Goal: Answer question/provide support

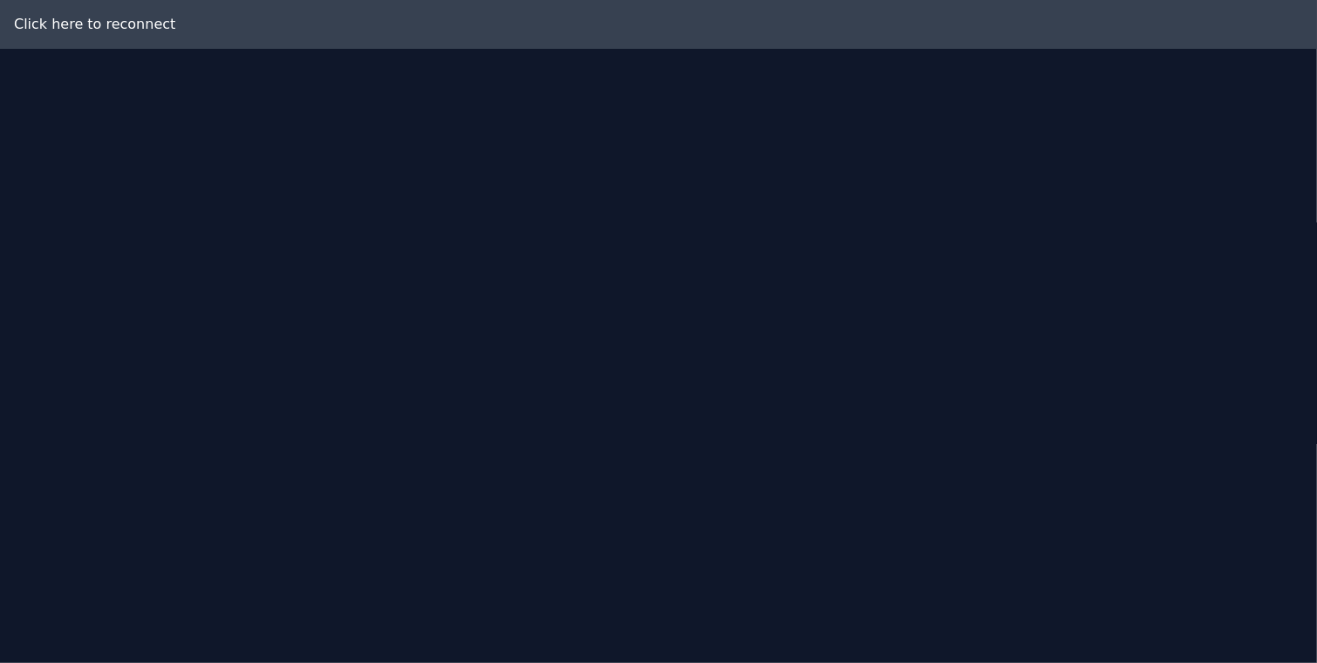
click at [108, 31] on div "Click here to reconnect" at bounding box center [658, 24] width 1317 height 49
click at [23, 33] on div "Click here to reconnect" at bounding box center [658, 24] width 1317 height 49
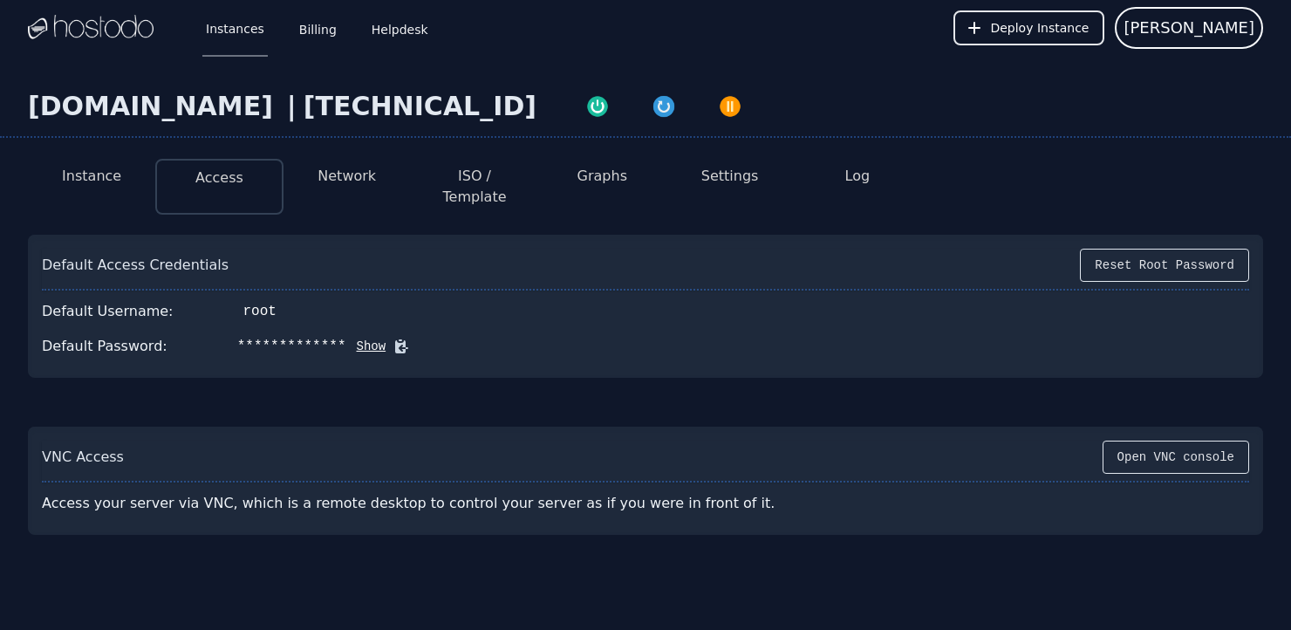
scroll to position [59, 0]
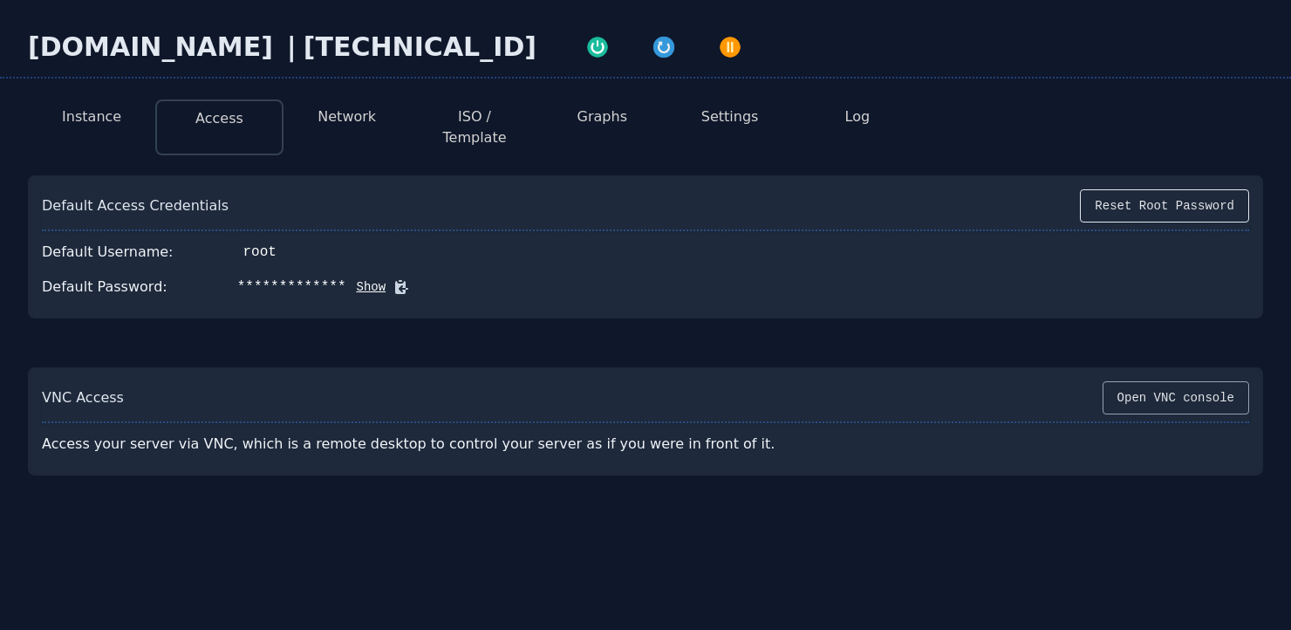
click at [1163, 384] on button "Open VNC console" at bounding box center [1175, 397] width 147 height 33
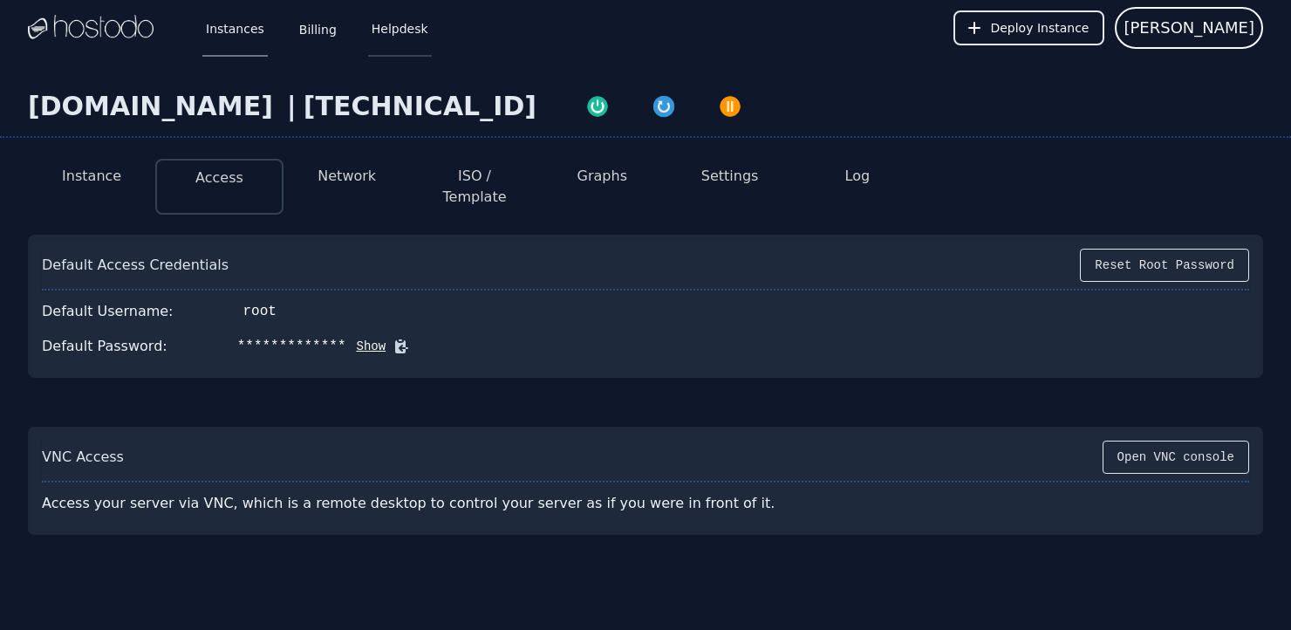
click at [392, 31] on link "Helpdesk" at bounding box center [400, 28] width 64 height 58
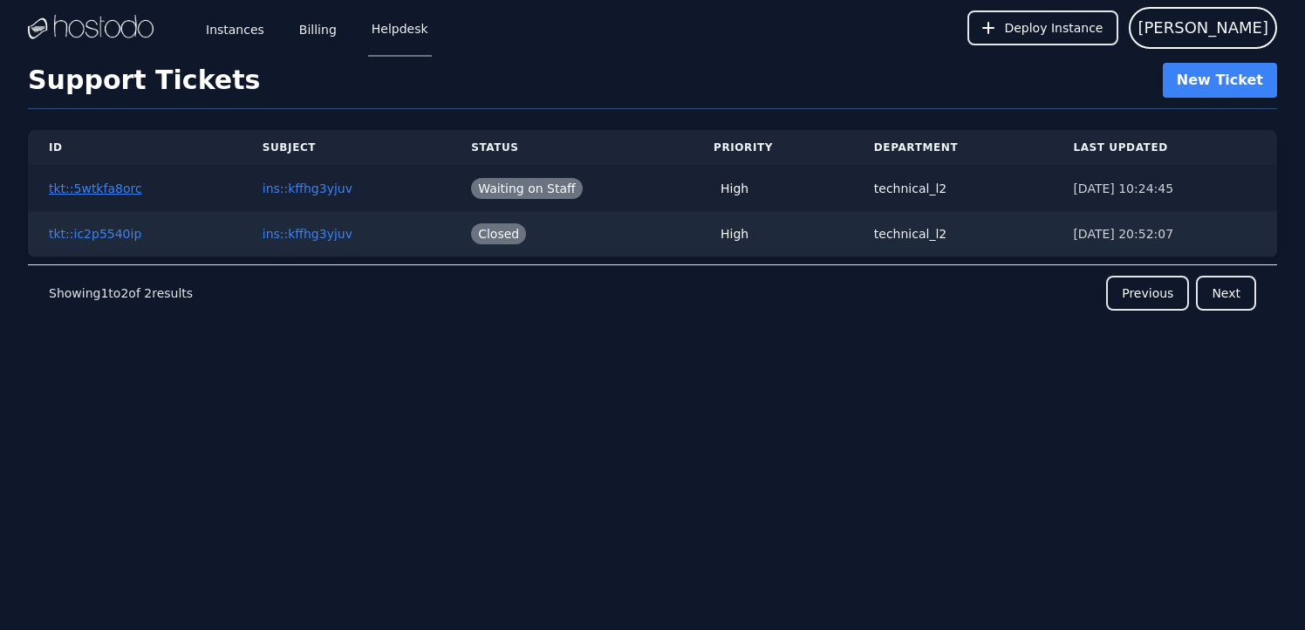
click at [89, 187] on button "tkt::5wtkfa8orc" at bounding box center [95, 188] width 93 height 17
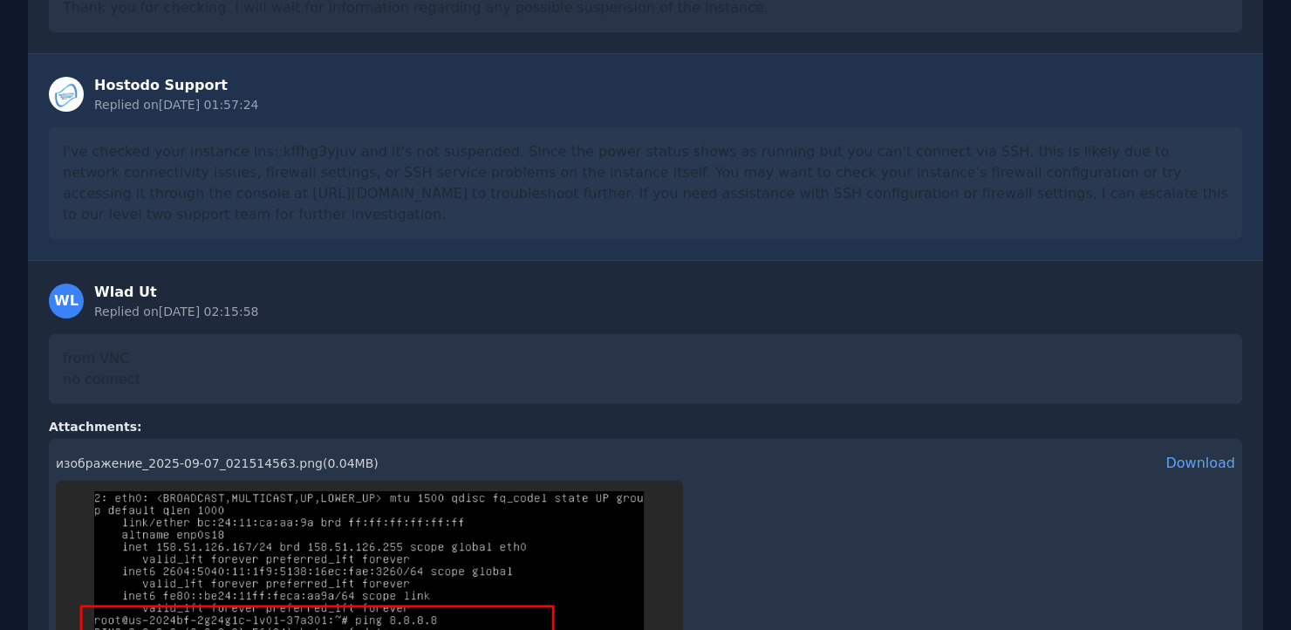
scroll to position [2896, 0]
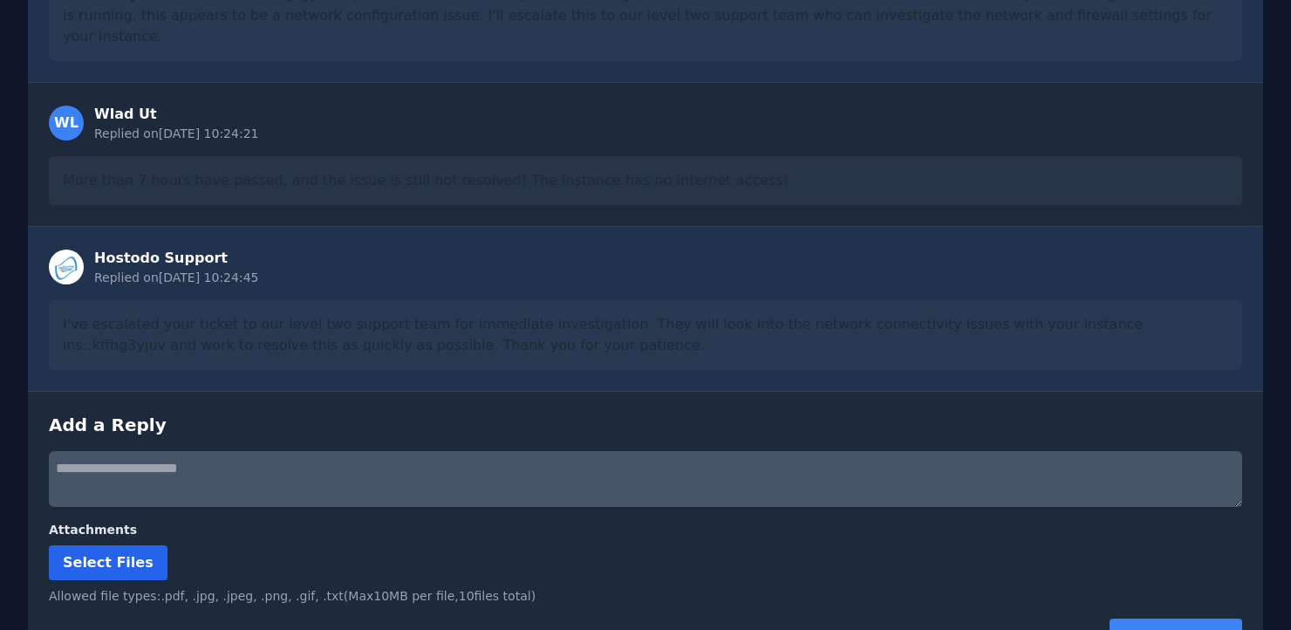
click at [114, 554] on span "Select Files" at bounding box center [108, 562] width 91 height 17
click at [0, 0] on input "Select Files" at bounding box center [0, 0] width 0 height 0
click at [99, 554] on span "Select Files" at bounding box center [108, 562] width 91 height 17
click at [0, 0] on input "Select Files" at bounding box center [0, 0] width 0 height 0
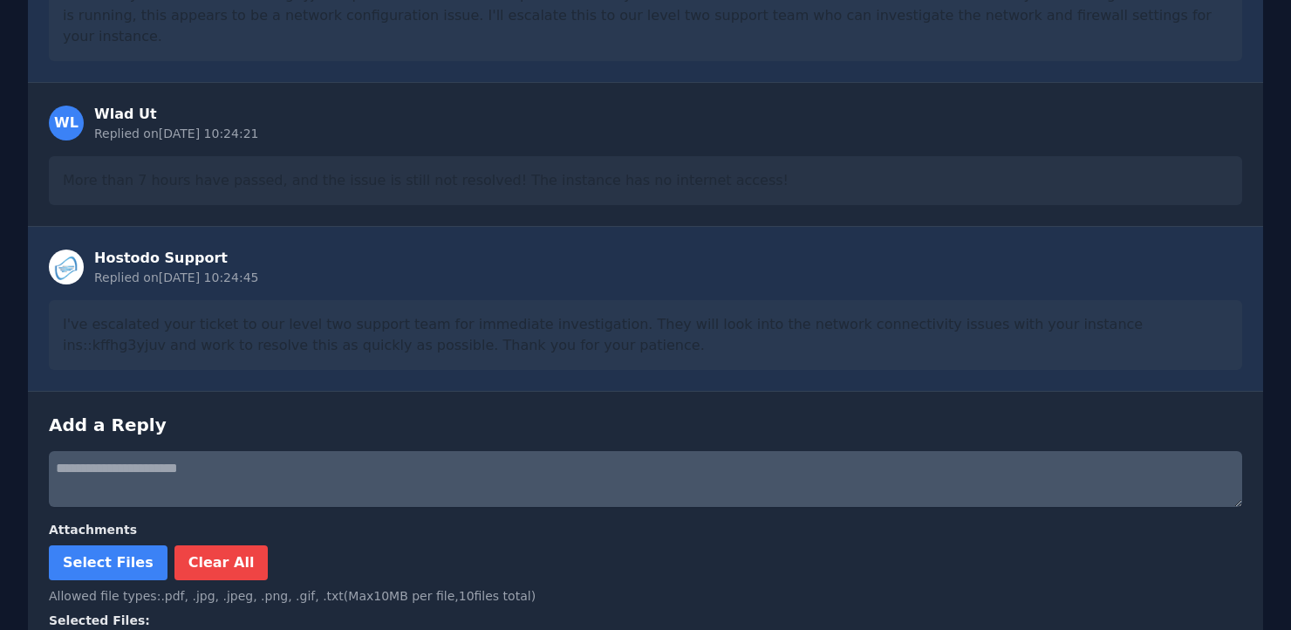
click at [99, 451] on textarea at bounding box center [645, 479] width 1193 height 56
paste textarea "**********"
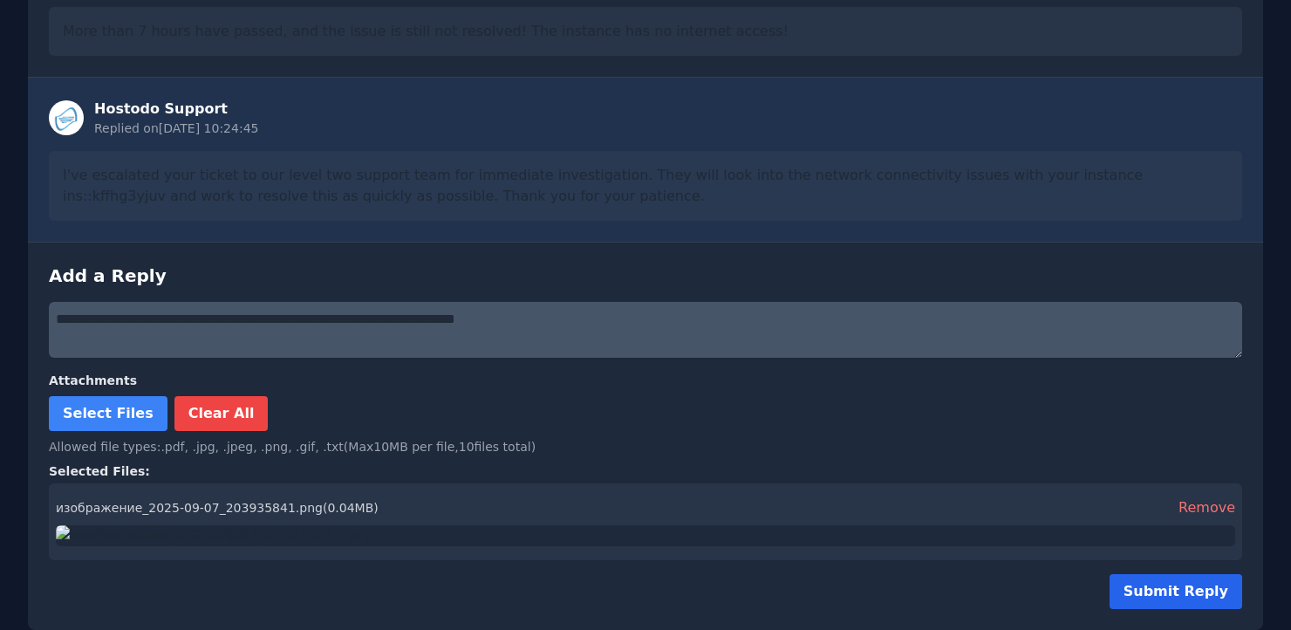
type textarea "**********"
click at [1177, 590] on button "Submit Reply" at bounding box center [1175, 591] width 133 height 35
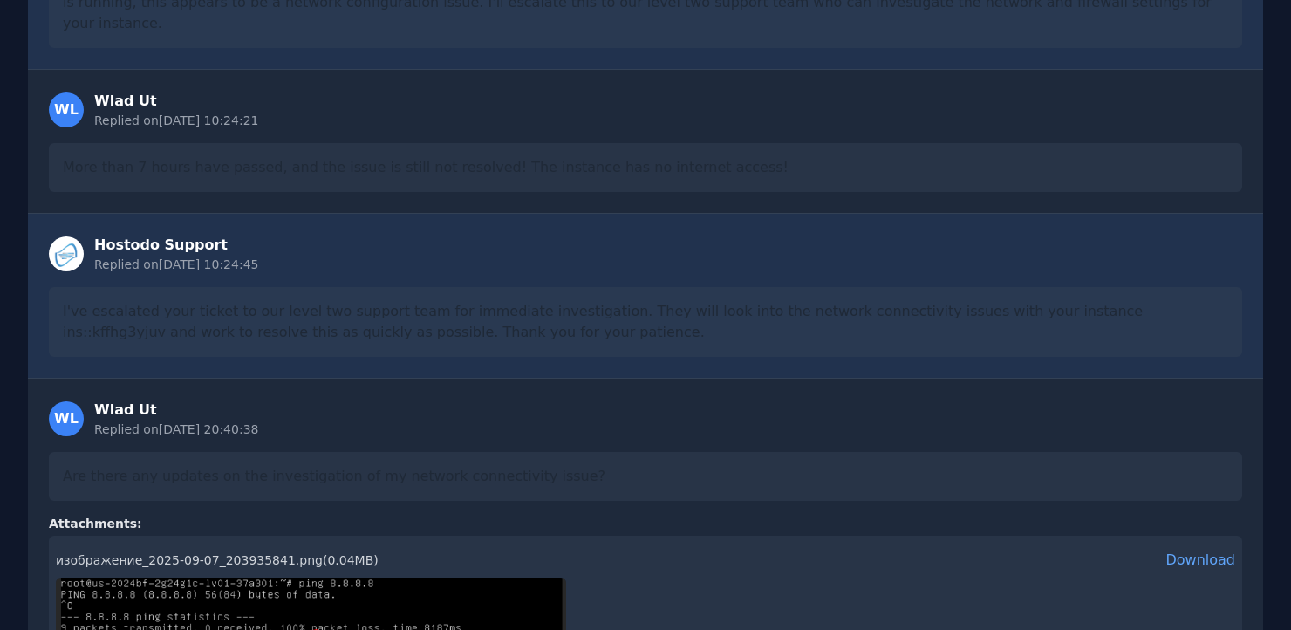
scroll to position [3370, 0]
